Goal: Task Accomplishment & Management: Use online tool/utility

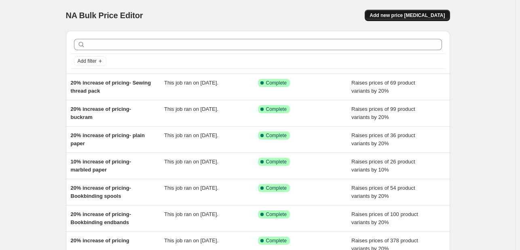
click at [429, 15] on span "Add new price change job" at bounding box center [407, 15] width 75 height 6
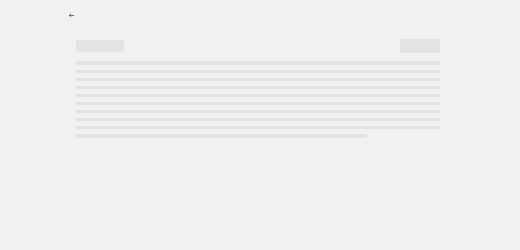
select select "percentage"
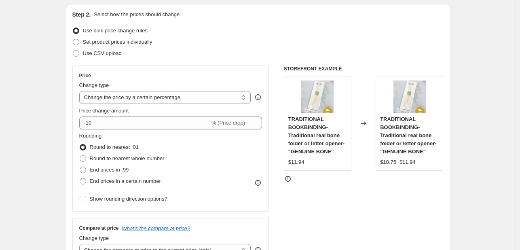
scroll to position [40, 0]
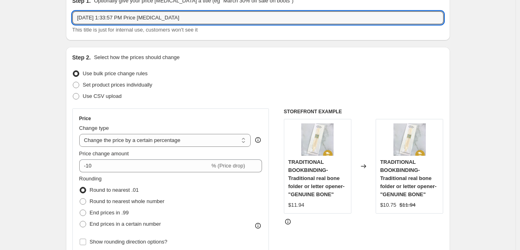
drag, startPoint x: 193, startPoint y: 14, endPoint x: 17, endPoint y: 6, distance: 176.5
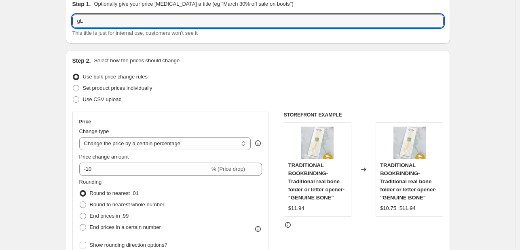
type input "g"
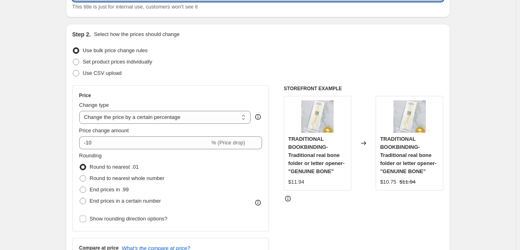
scroll to position [78, 0]
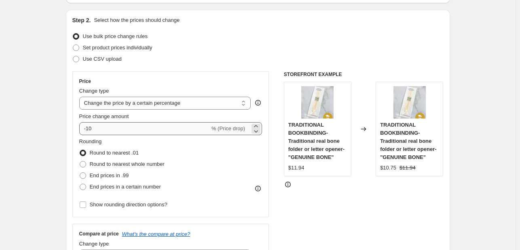
type input "Glue discount"
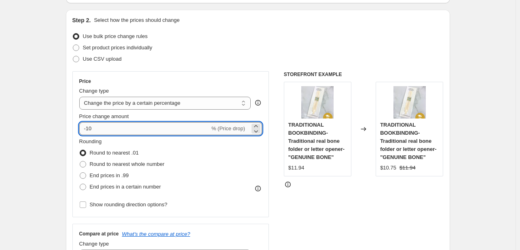
click at [90, 130] on input "-10" at bounding box center [144, 128] width 131 height 13
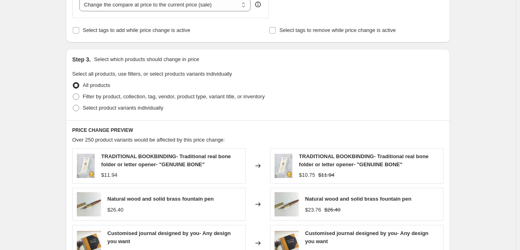
scroll to position [280, 0]
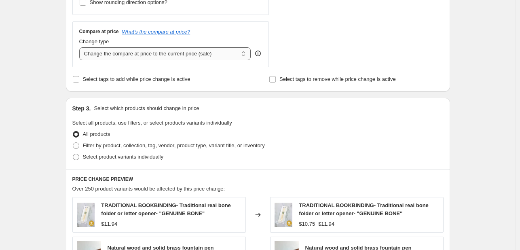
type input "-20"
click at [100, 57] on select "Change the compare at price to the current price (sale) Change the compare at p…" at bounding box center [165, 53] width 172 height 13
click at [118, 156] on span "Select product variants individually" at bounding box center [123, 157] width 80 height 6
click at [73, 154] on input "Select product variants individually" at bounding box center [73, 154] width 0 height 0
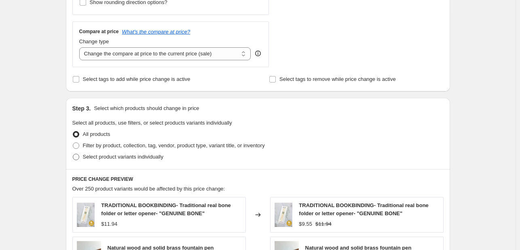
radio input "true"
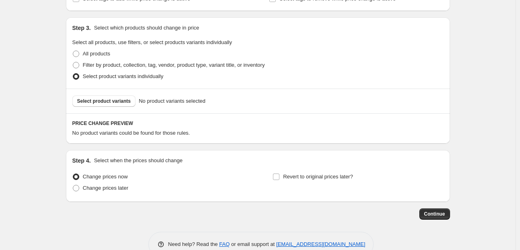
scroll to position [379, 0]
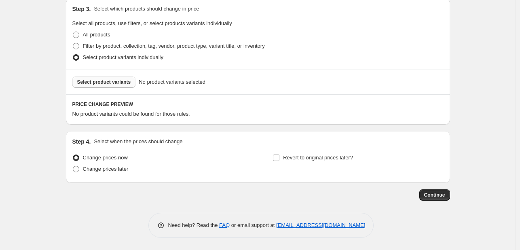
click at [114, 83] on span "Select product variants" at bounding box center [104, 82] width 54 height 6
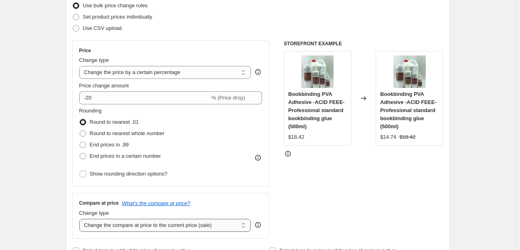
scroll to position [96, 0]
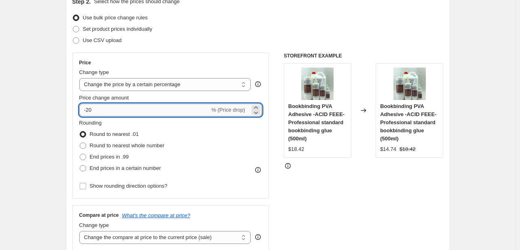
click at [131, 112] on input "-20" at bounding box center [144, 110] width 131 height 13
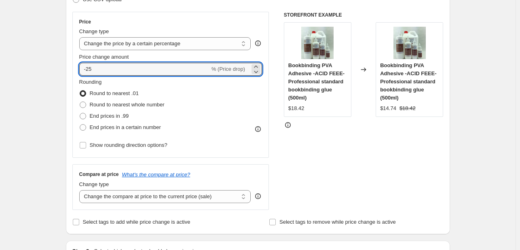
scroll to position [137, 0]
type input "-2"
type input "-30"
drag, startPoint x: 101, startPoint y: 65, endPoint x: 58, endPoint y: 65, distance: 42.9
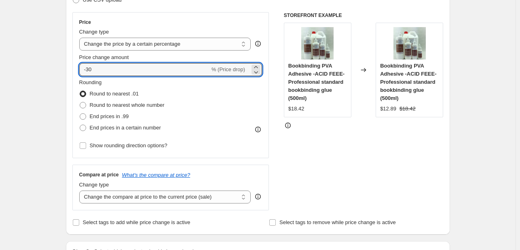
type input "-27"
click at [448, 164] on div "Step 2. Select how the prices should change Use bulk price change rules Set pro…" at bounding box center [258, 93] width 384 height 284
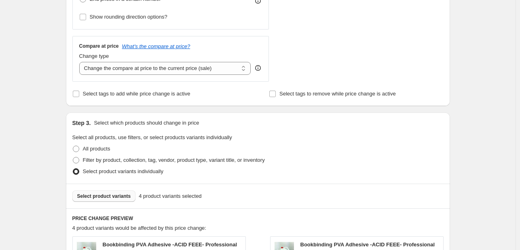
scroll to position [177, 0]
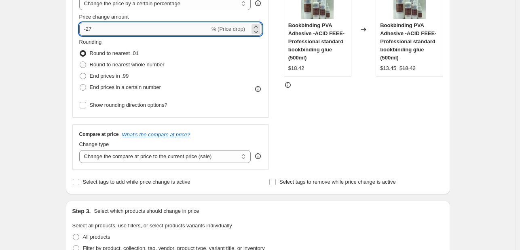
click at [94, 31] on input "-27" at bounding box center [144, 29] width 131 height 13
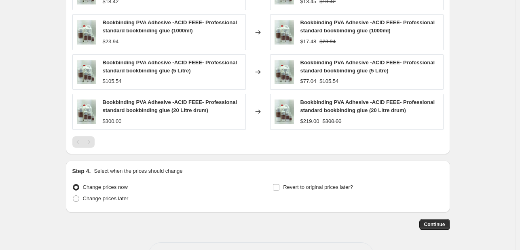
scroll to position [556, 0]
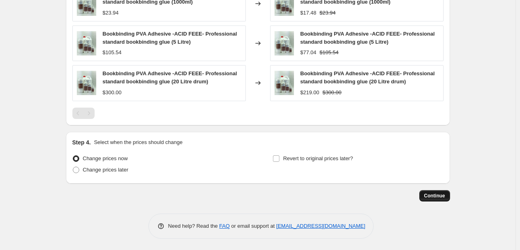
click at [440, 200] on button "Continue" at bounding box center [434, 195] width 31 height 11
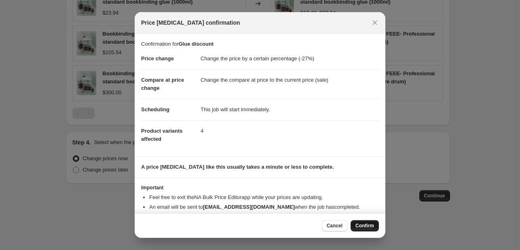
click at [352, 222] on button "Confirm" at bounding box center [365, 225] width 28 height 11
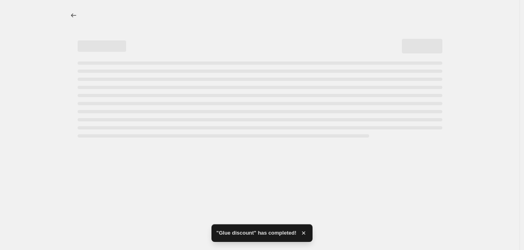
select select "percentage"
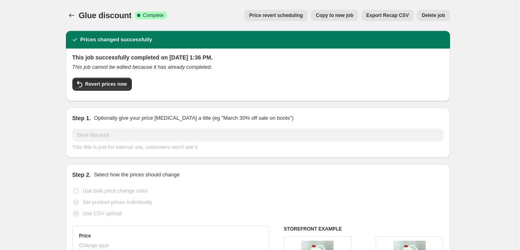
click at [283, 15] on span "Price revert scheduling" at bounding box center [276, 15] width 54 height 6
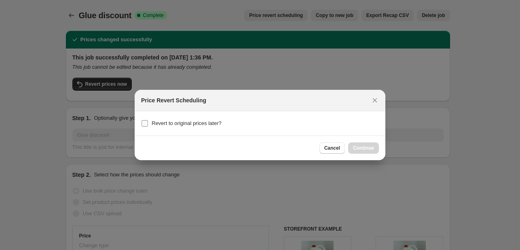
click at [172, 127] on span "Revert to original prices later?" at bounding box center [187, 123] width 70 height 8
click at [148, 127] on input "Revert to original prices later?" at bounding box center [145, 123] width 6 height 6
checkbox input "true"
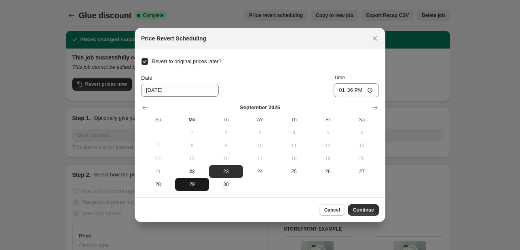
click at [195, 186] on span "29" at bounding box center [192, 184] width 28 height 6
type input "9/29/2025"
click at [357, 209] on span "Continue" at bounding box center [363, 210] width 21 height 6
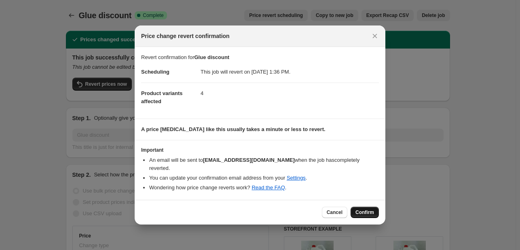
click at [354, 209] on button "Confirm" at bounding box center [365, 212] width 28 height 11
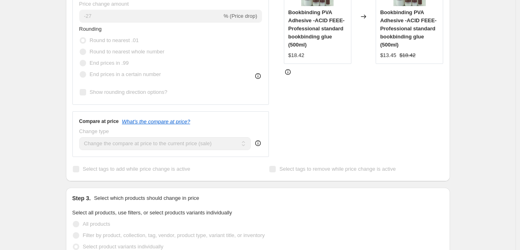
scroll to position [202, 0]
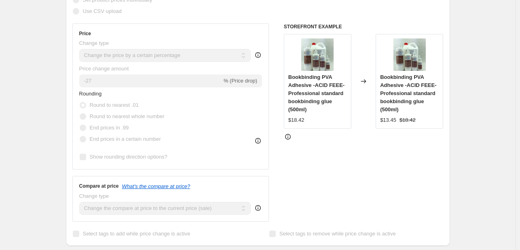
click at [241, 31] on div "Price Change type Change the price to a certain amount Change the price by a ce…" at bounding box center [170, 96] width 197 height 146
